Goal: Transaction & Acquisition: Subscribe to service/newsletter

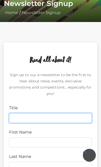
click at [64, 117] on input "Title" at bounding box center [50, 118] width 83 height 10
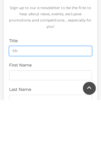
type input "Mr"
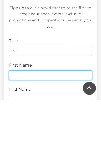
click at [51, 137] on input "First Name" at bounding box center [50, 142] width 83 height 10
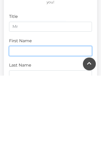
type input "Tim"
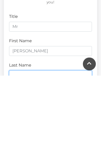
type input "Cowell"
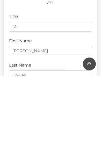
scroll to position [112, 0]
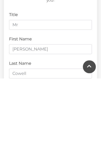
type input "cowelltc@hotmail.com"
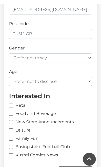
scroll to position [293, 0]
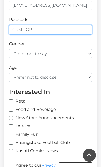
click at [62, 30] on input "Gu51 1 GB" at bounding box center [50, 30] width 83 height 10
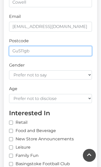
type input "Gu511gb"
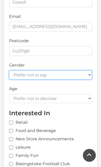
click at [61, 71] on select "Prefer not to say Female Male" at bounding box center [50, 74] width 83 height 9
click at [85, 73] on select "Prefer not to say Female Male" at bounding box center [50, 74] width 83 height 9
select select "male"
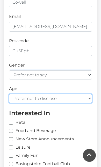
click at [67, 95] on select "Prefer not to disclose Under 18 18-24 25-34 35-44 45-54 55-64 65+" at bounding box center [50, 98] width 83 height 9
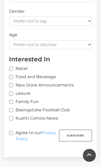
scroll to position [325, 0]
click at [45, 83] on label "New Store Announcements" at bounding box center [41, 85] width 65 height 6
click at [12, 84] on input "New Store Announcements" at bounding box center [10, 85] width 3 height 3
checkbox input "true"
click at [12, 92] on input "Leisure" at bounding box center [10, 93] width 3 height 3
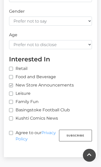
checkbox input "true"
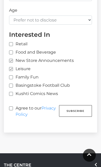
scroll to position [356, 0]
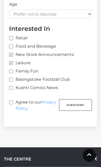
click at [14, 99] on label "Agree to our Privacy Policy" at bounding box center [34, 105] width 50 height 12
click at [12, 101] on input "Agree to our Privacy Policy" at bounding box center [10, 102] width 3 height 3
checkbox input "true"
click at [80, 103] on button "Subscribe" at bounding box center [75, 105] width 33 height 12
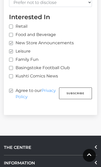
click at [74, 91] on button "Subscribe" at bounding box center [75, 93] width 33 height 12
